Goal: Task Accomplishment & Management: Use online tool/utility

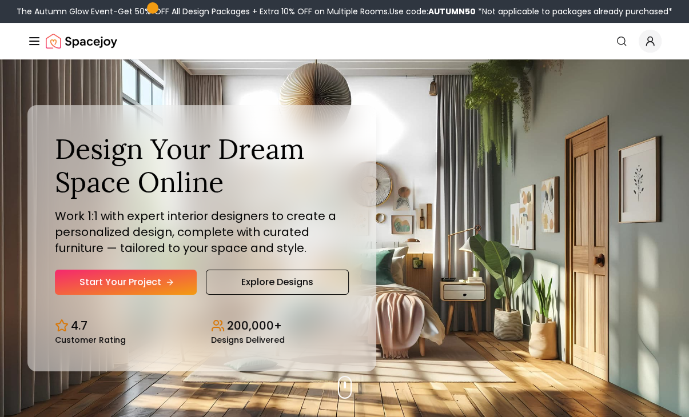
drag, startPoint x: 0, startPoint y: 0, endPoint x: 160, endPoint y: 279, distance: 321.7
click at [160, 279] on link "Start Your Project" at bounding box center [126, 282] width 142 height 25
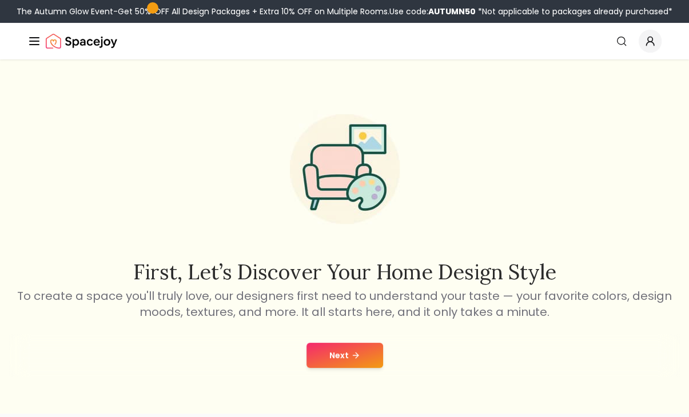
click at [357, 356] on icon at bounding box center [357, 355] width 3 height 5
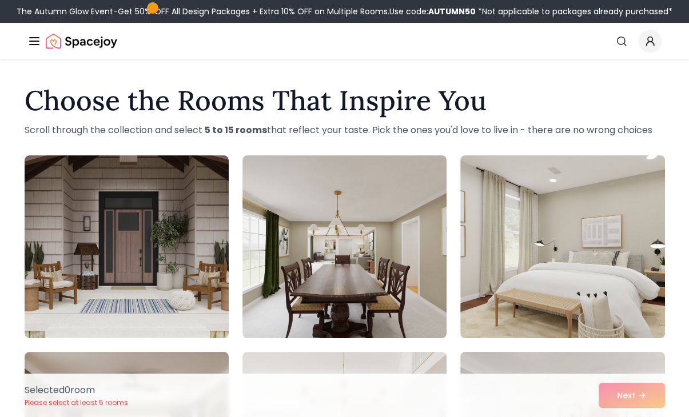
drag, startPoint x: 692, startPoint y: 85, endPoint x: 682, endPoint y: 87, distance: 11.1
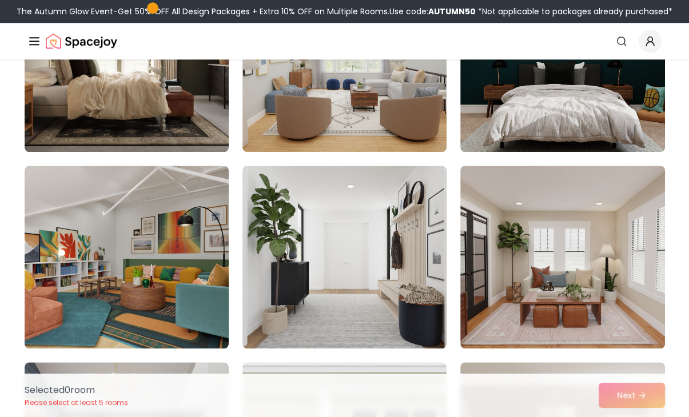
scroll to position [778, 0]
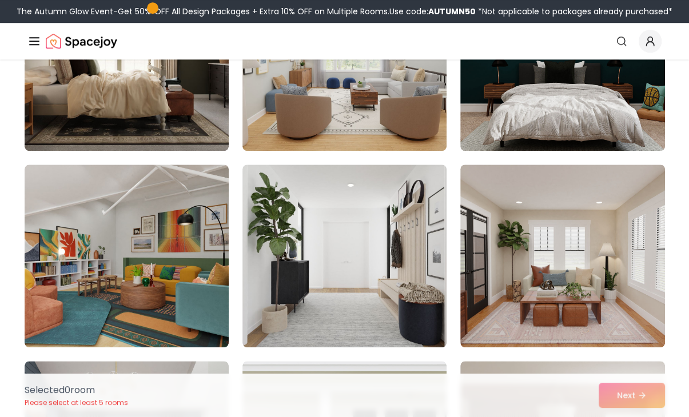
click at [648, 396] on div "Selected 0 room Please select at least 5 rooms Next" at bounding box center [344, 395] width 659 height 43
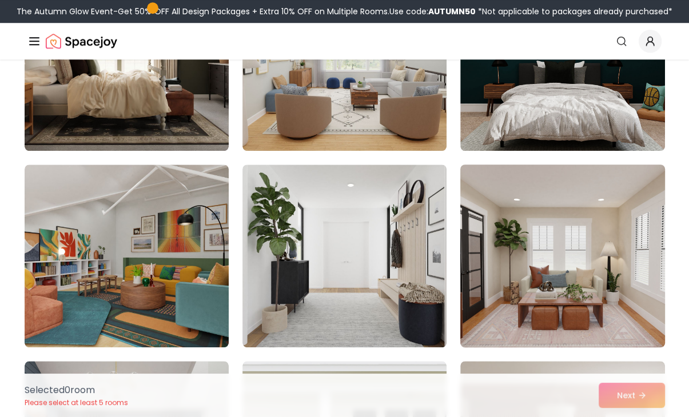
click at [505, 294] on img at bounding box center [562, 256] width 214 height 192
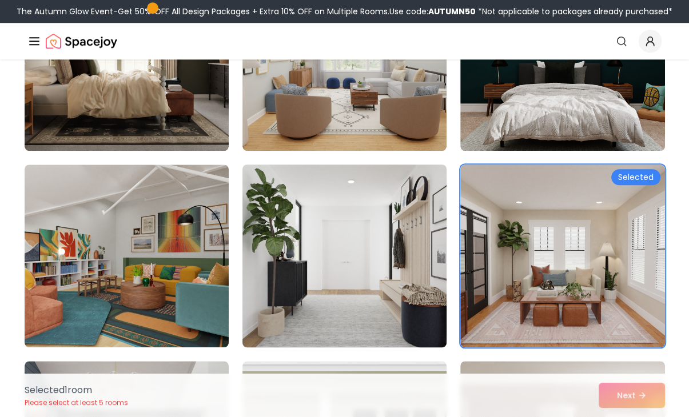
click at [366, 273] on img at bounding box center [344, 256] width 214 height 192
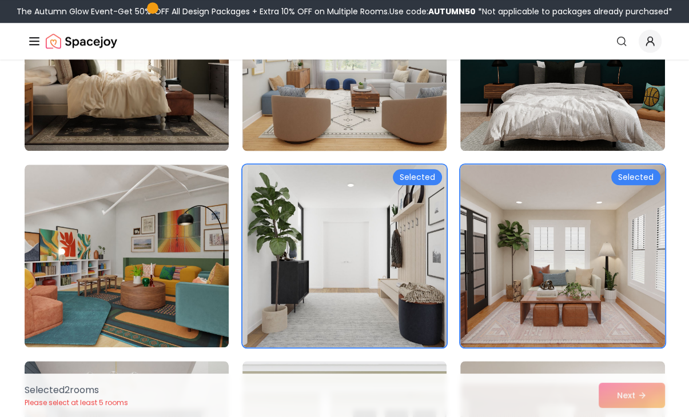
click at [334, 140] on img at bounding box center [344, 59] width 214 height 192
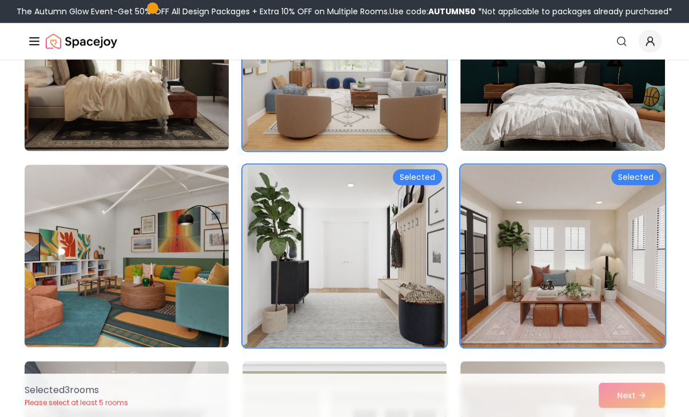
click at [198, 113] on img at bounding box center [126, 59] width 214 height 192
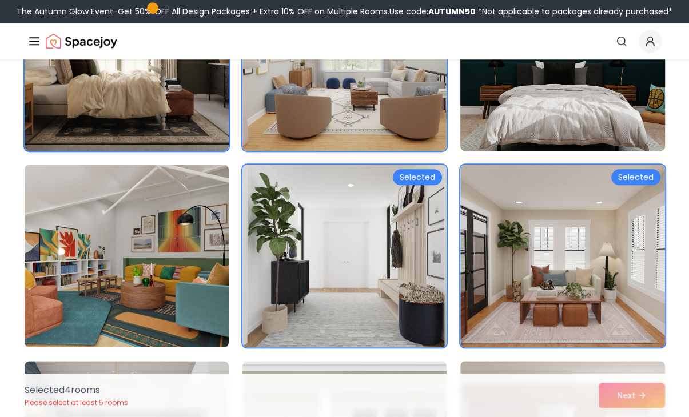
click at [503, 117] on img at bounding box center [562, 59] width 214 height 192
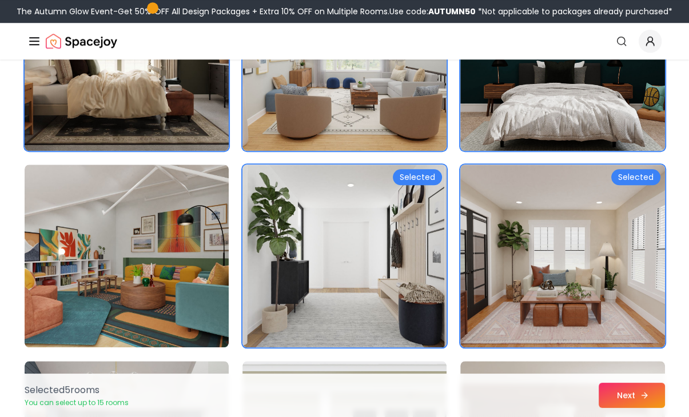
click at [613, 391] on button "Next" at bounding box center [632, 395] width 66 height 25
